Goal: Task Accomplishment & Management: Use online tool/utility

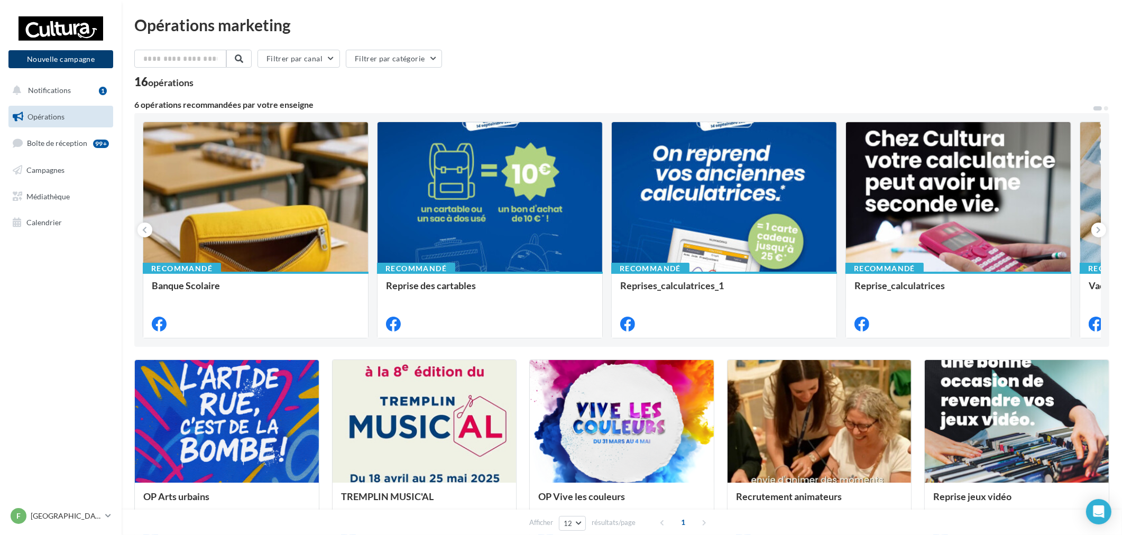
click at [93, 55] on button "Nouvelle campagne" at bounding box center [60, 59] width 105 height 18
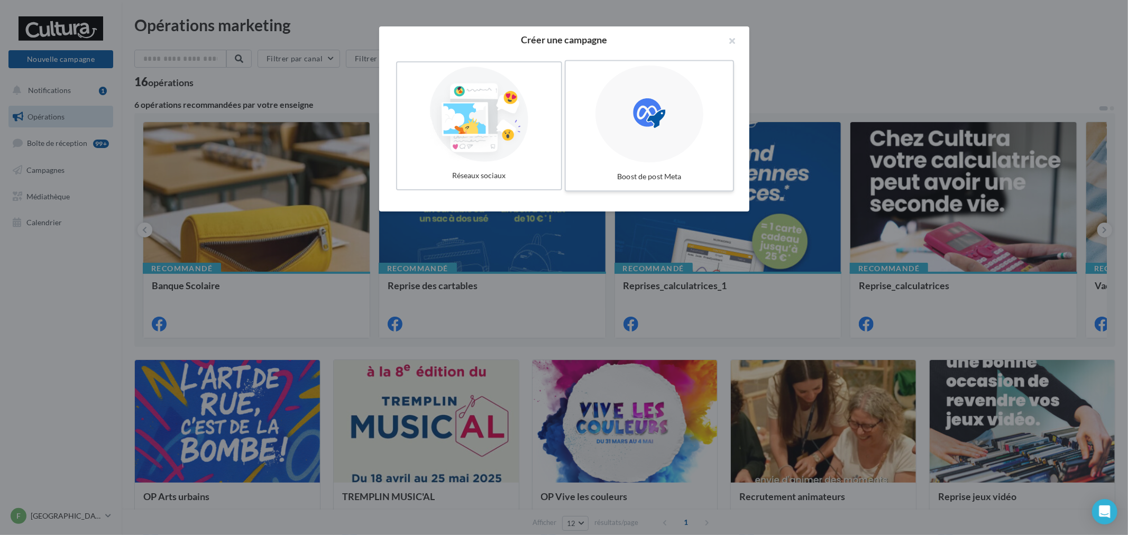
click at [601, 112] on div at bounding box center [650, 114] width 108 height 97
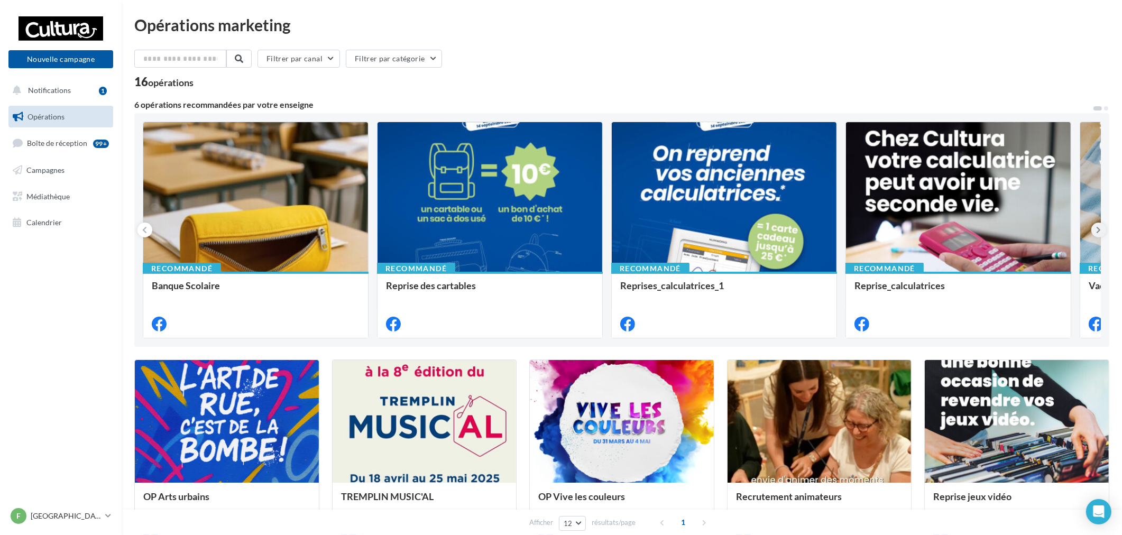
click at [1103, 231] on button at bounding box center [1099, 230] width 15 height 15
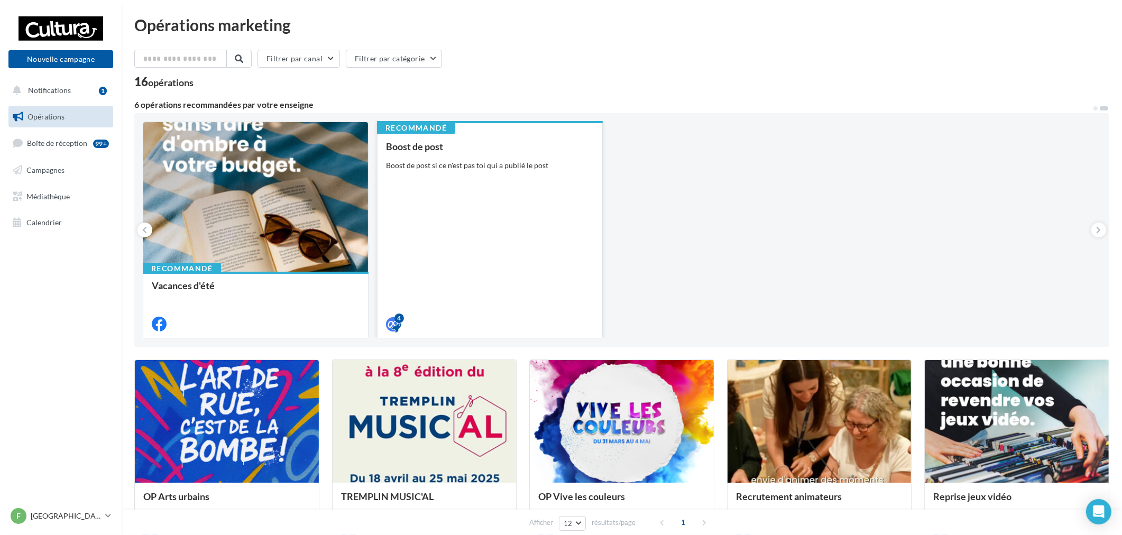
click at [583, 196] on div "Recommandé Boost de post Boost de post si ce n'est pas toi qui a publié le post…" at bounding box center [490, 230] width 226 height 217
click at [456, 171] on div "Boost de post Boost de post si ce n'est pas toi qui a publié le post" at bounding box center [490, 234] width 208 height 187
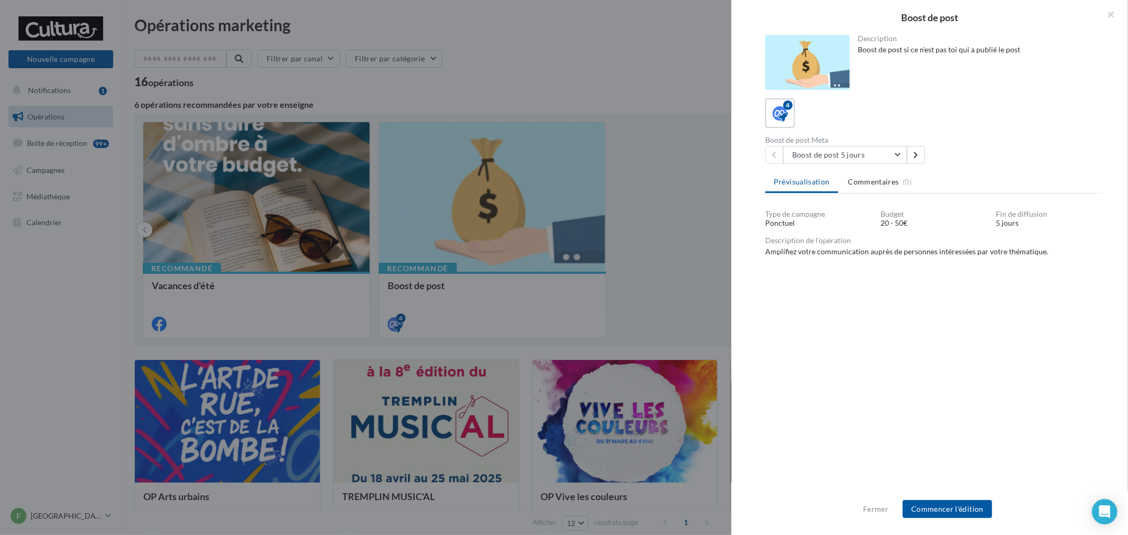
click at [962, 519] on div "Fermer Commencer l'édition" at bounding box center [929, 513] width 397 height 43
click at [973, 506] on button "Commencer l'édition" at bounding box center [947, 509] width 89 height 18
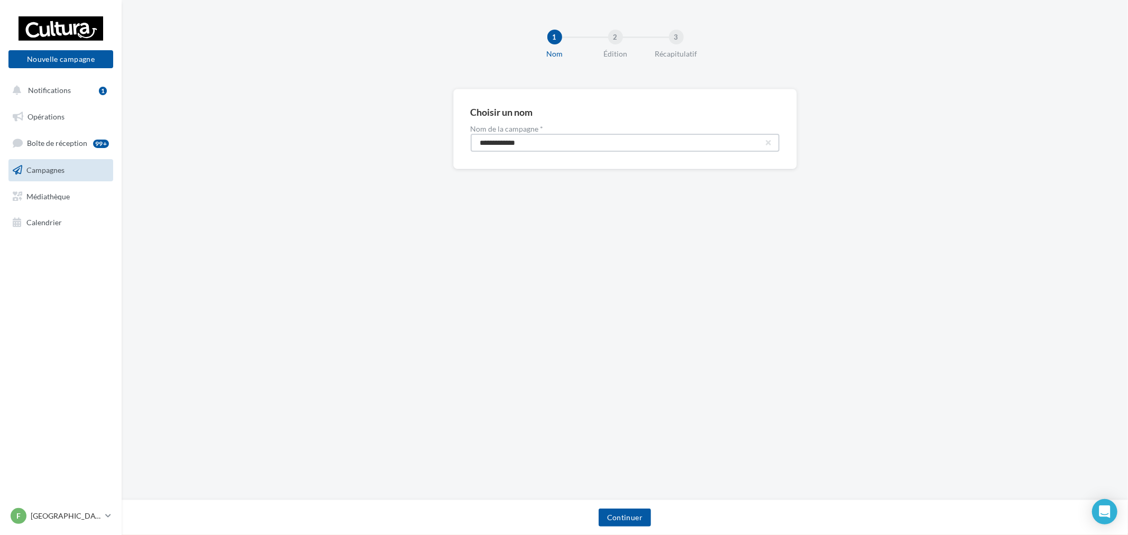
drag, startPoint x: 605, startPoint y: 143, endPoint x: 273, endPoint y: 127, distance: 332.5
click at [273, 127] on div "**********" at bounding box center [625, 146] width 1006 height 114
paste input "****"
type input "**********"
click at [627, 514] on button "Continuer" at bounding box center [625, 518] width 52 height 18
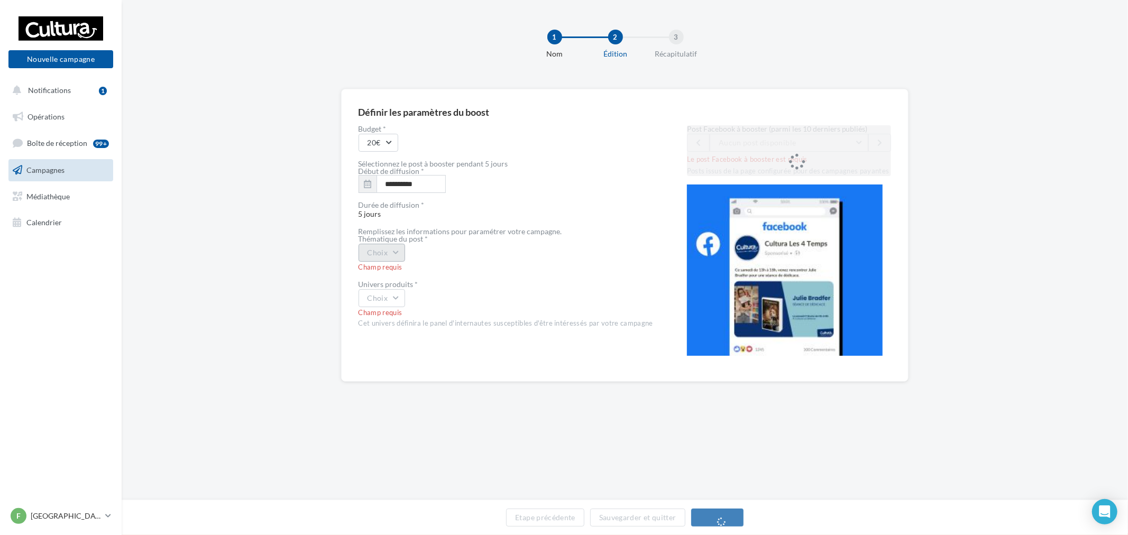
click at [387, 254] on button "Choix" at bounding box center [382, 253] width 47 height 18
click at [807, 135] on button "🎨🎶 Journées Portes Ouvertes – Musique & Arts 🎶🎨 📅 Demain ! Ne manquez pas ça ! …" at bounding box center [789, 143] width 159 height 18
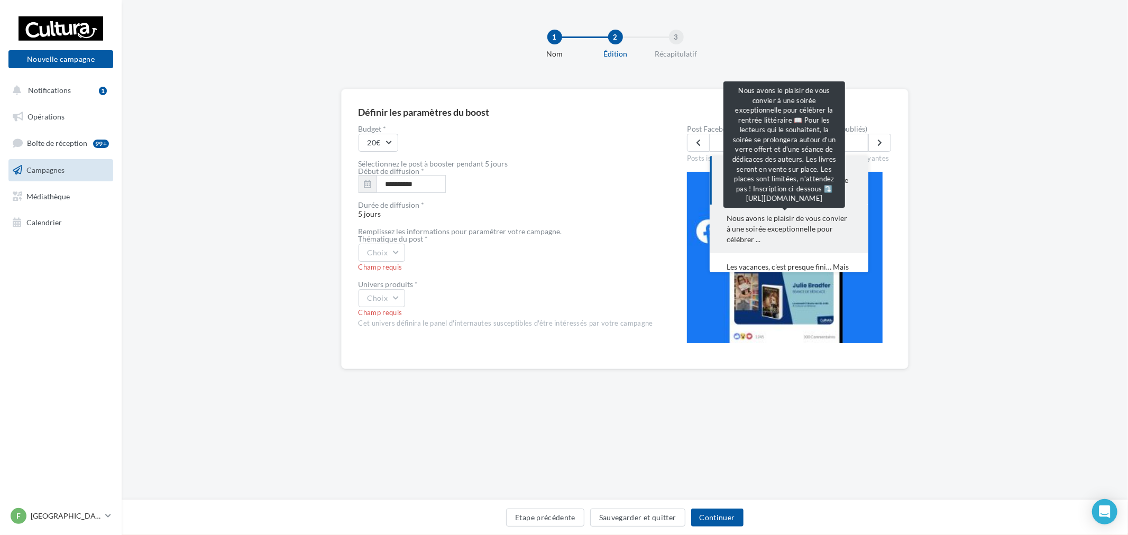
click at [817, 221] on span "Nous avons le plaisir de vous convier à une soirée exceptionnelle pour célébrer…" at bounding box center [789, 229] width 125 height 32
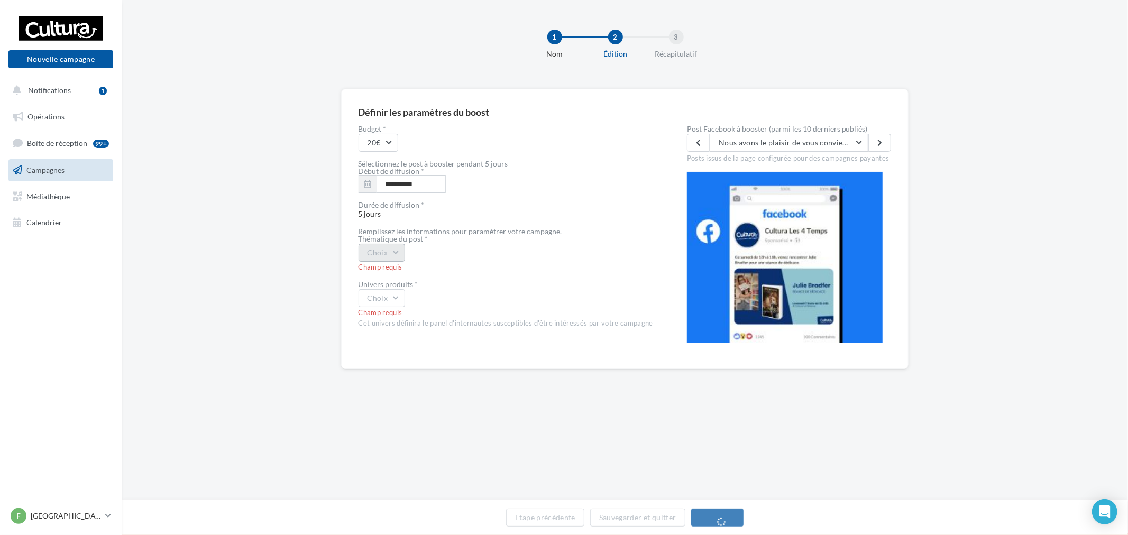
click at [376, 258] on button "Choix" at bounding box center [382, 253] width 47 height 18
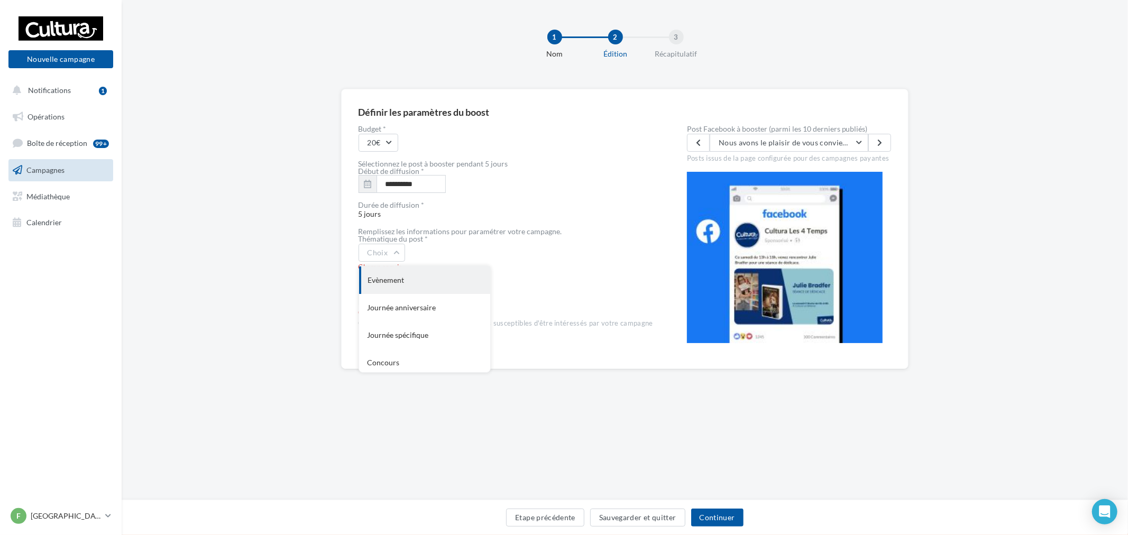
click at [424, 275] on div "Evènement" at bounding box center [424, 281] width 131 height 28
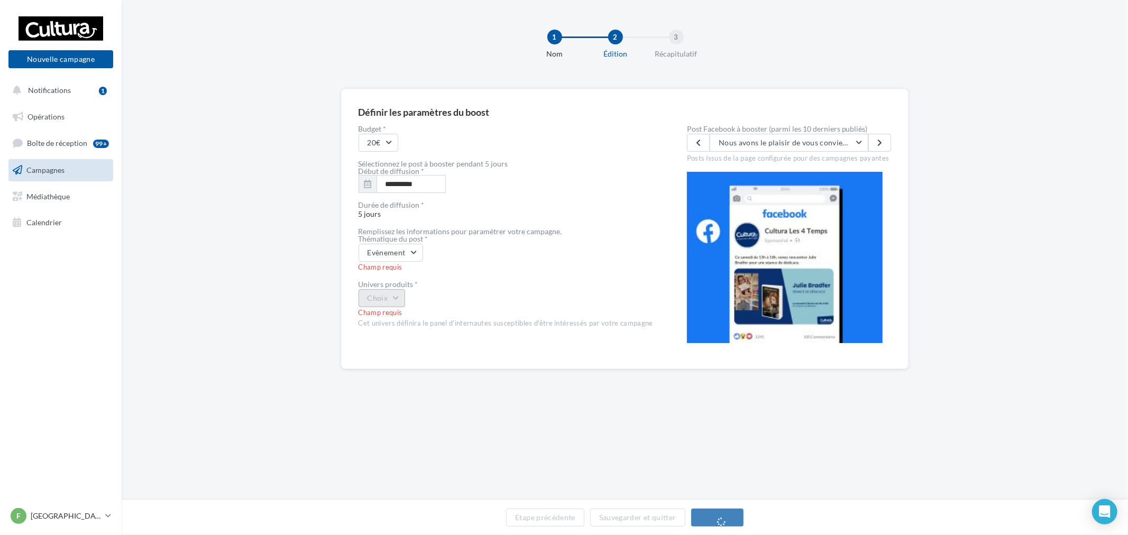
click at [392, 290] on button "Choix" at bounding box center [382, 298] width 47 height 18
click at [429, 295] on div "Choix Livre Musique Jeux vidéos Loisirs créatifs Général Livre et Musique Créat…" at bounding box center [506, 288] width 295 height 18
click at [395, 286] on button "Choix" at bounding box center [382, 288] width 47 height 18
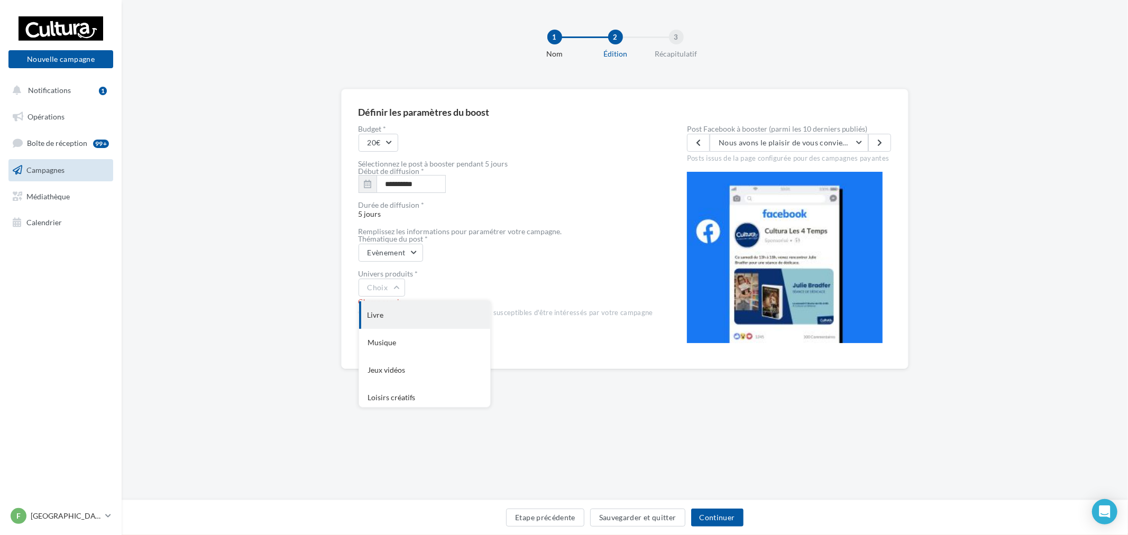
click at [395, 308] on div "Livre" at bounding box center [424, 315] width 131 height 28
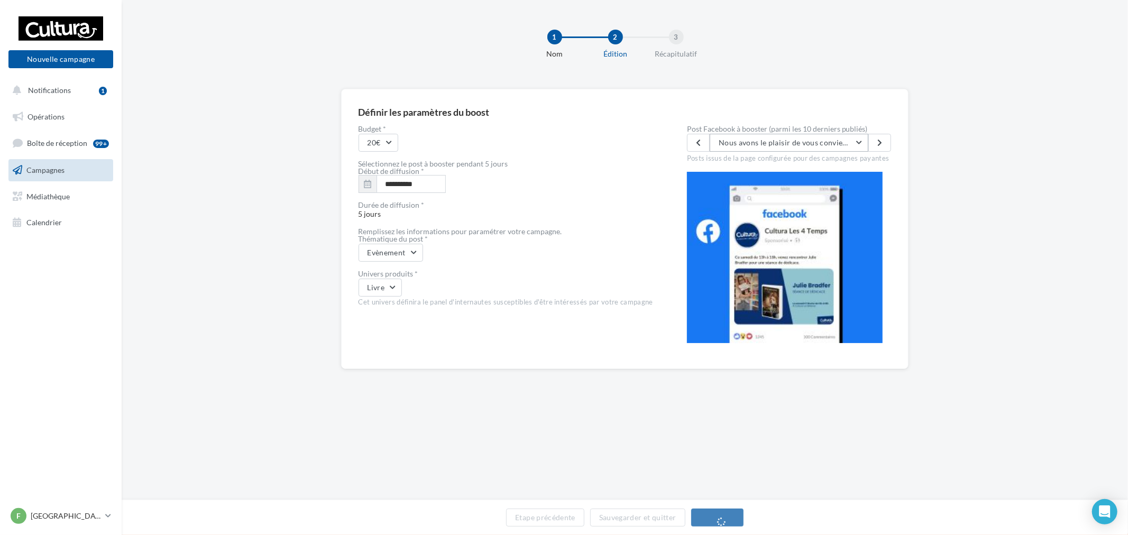
click at [825, 147] on button "Nous avons le plaisir de vous convier à une soirée exceptionnelle pour célébrer…" at bounding box center [789, 143] width 159 height 18
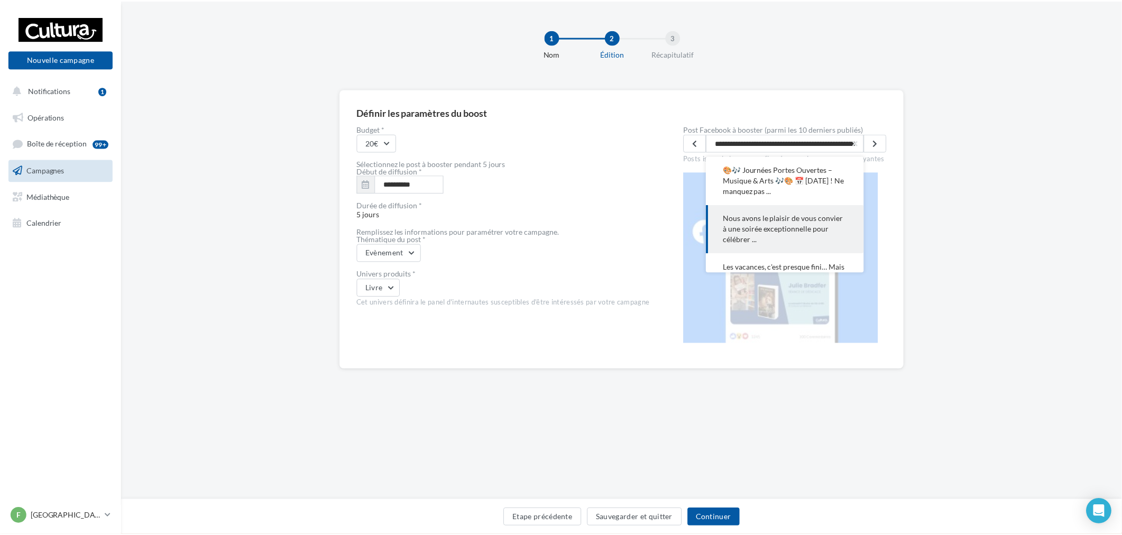
scroll to position [0, 984]
click at [913, 217] on div "**********" at bounding box center [625, 246] width 1006 height 314
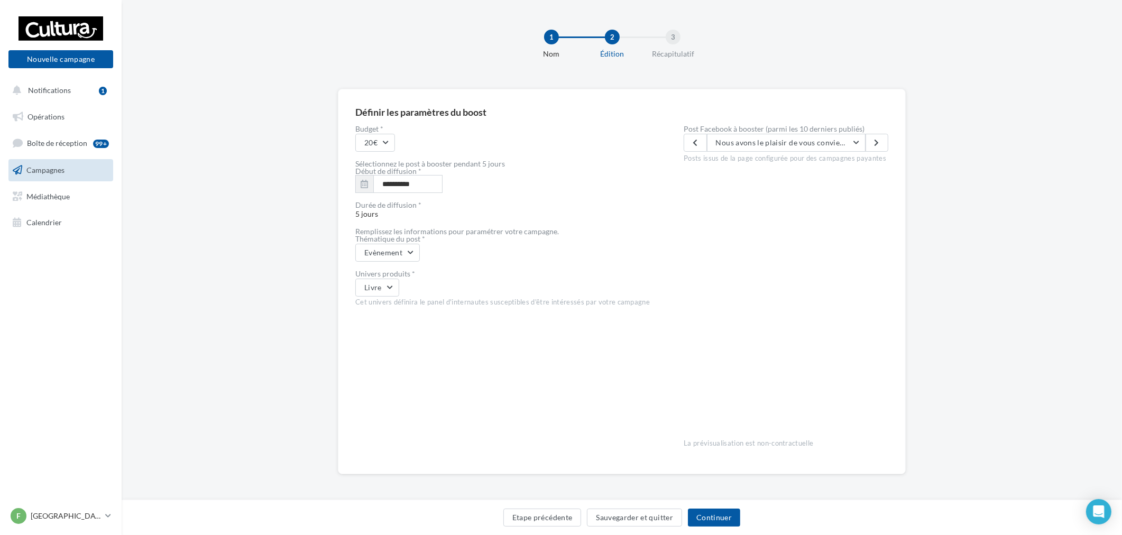
click at [707, 508] on div "Etape précédente Sauvegarder et quitter Continuer" at bounding box center [622, 517] width 1001 height 35
click at [730, 509] on button "Continuer" at bounding box center [714, 518] width 52 height 18
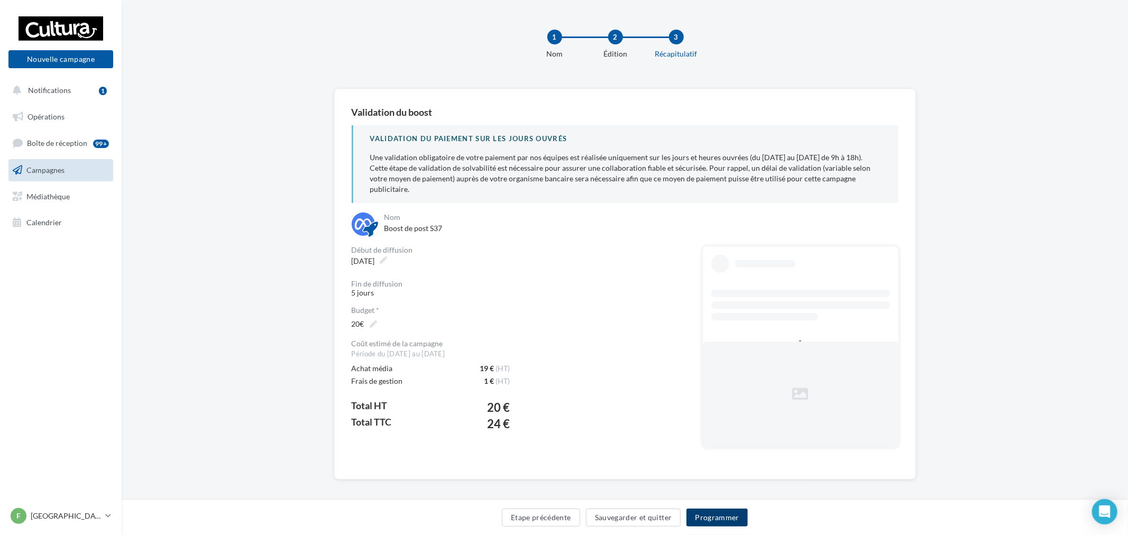
click at [708, 515] on button "Programmer" at bounding box center [716, 518] width 61 height 18
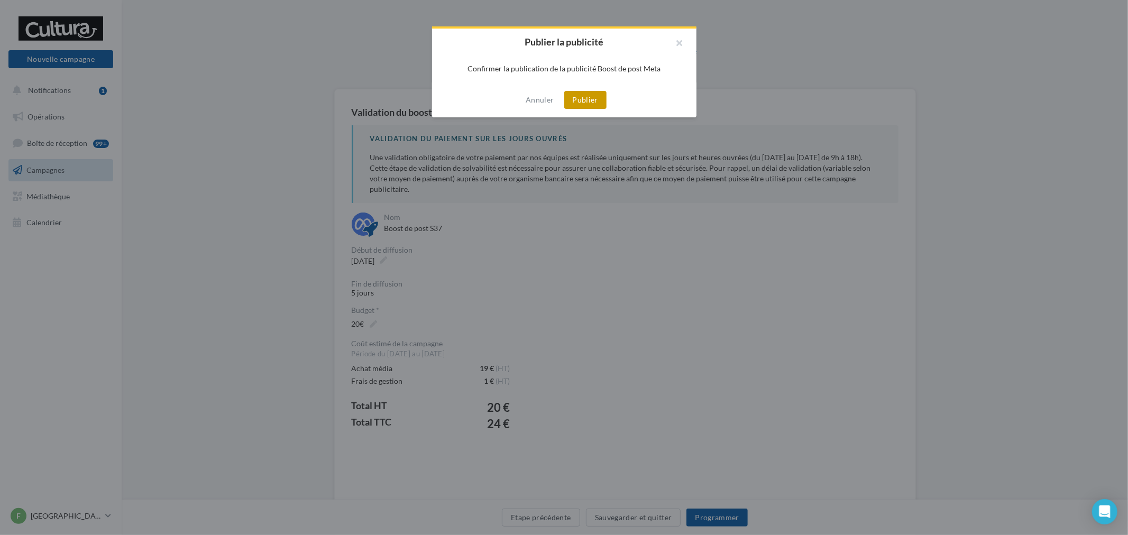
click at [575, 106] on button "Publier" at bounding box center [585, 100] width 42 height 18
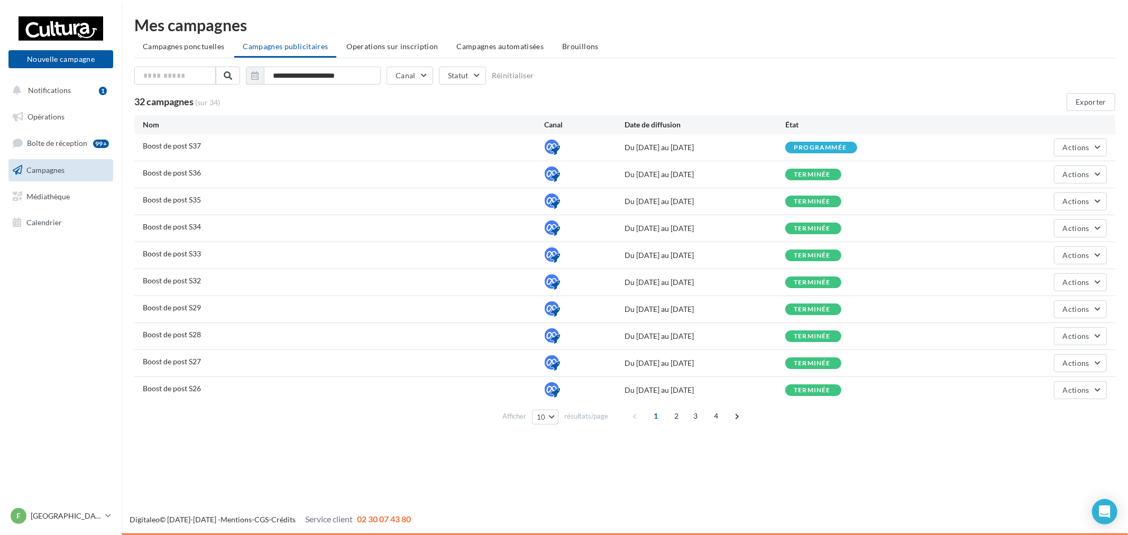
click at [88, 501] on nav "Nouvelle campagne Nouvelle campagne Notifications 1 Opérations Boîte de récepti…" at bounding box center [61, 267] width 122 height 535
click at [81, 508] on div "F Franconville [EMAIL_ADDRESS][DOMAIN_NAME]" at bounding box center [56, 516] width 90 height 16
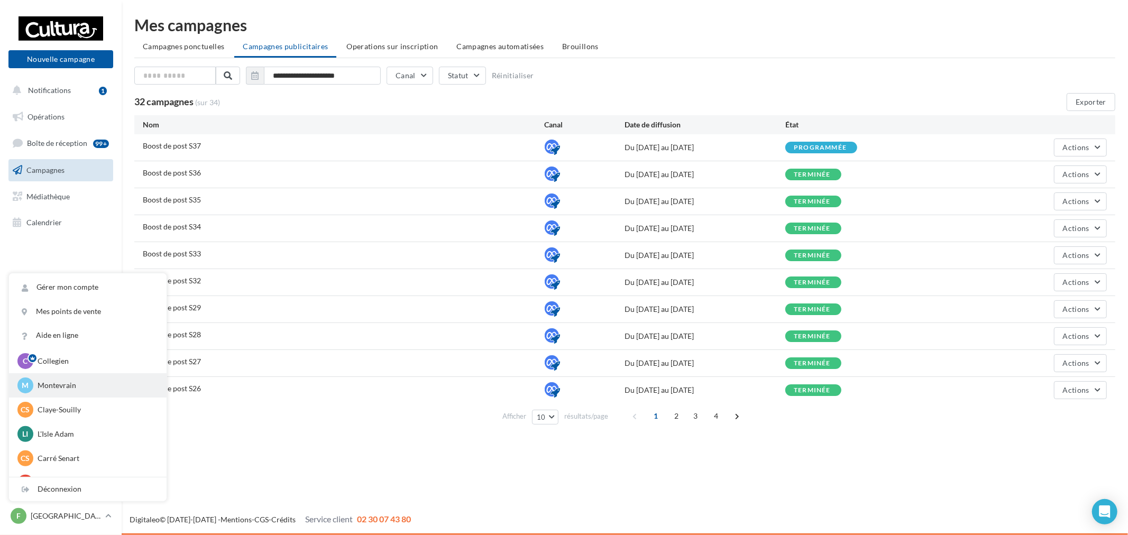
scroll to position [59, 0]
click at [77, 379] on p "Claye-Souilly" at bounding box center [96, 382] width 116 height 11
